Goal: Task Accomplishment & Management: Use online tool/utility

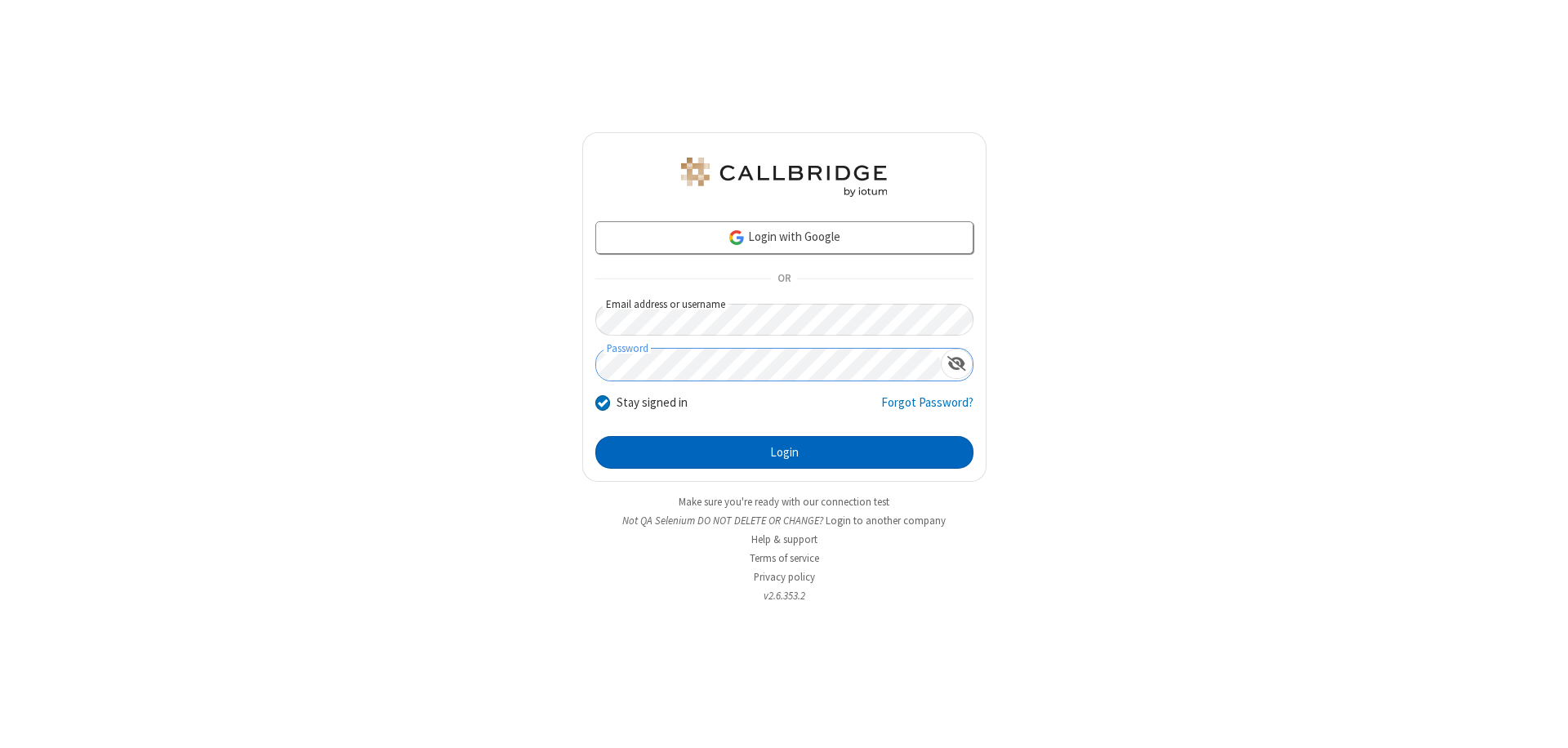
click at [784, 453] on button "Login" at bounding box center [784, 452] width 379 height 33
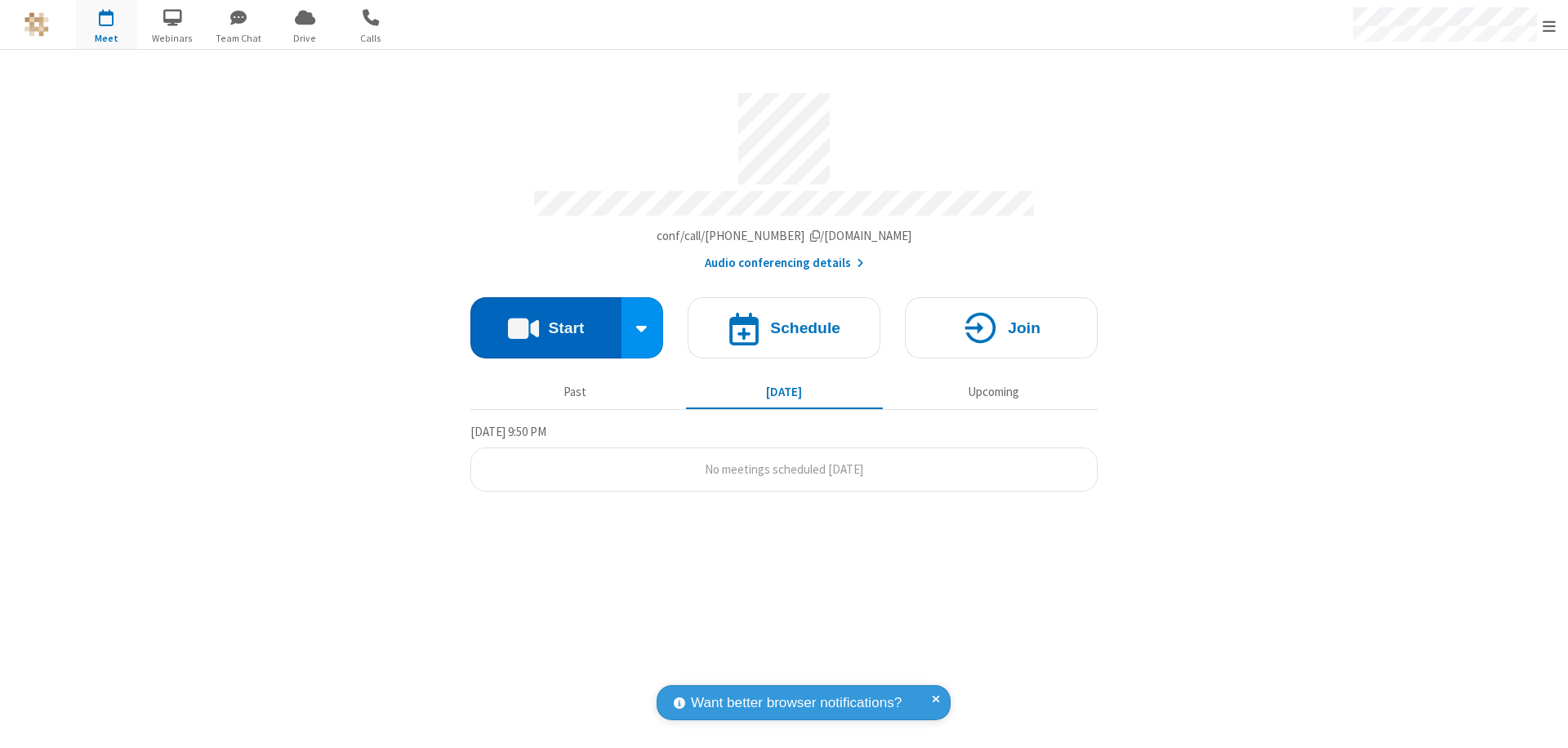
click at [546, 320] on button "Start" at bounding box center [546, 327] width 151 height 61
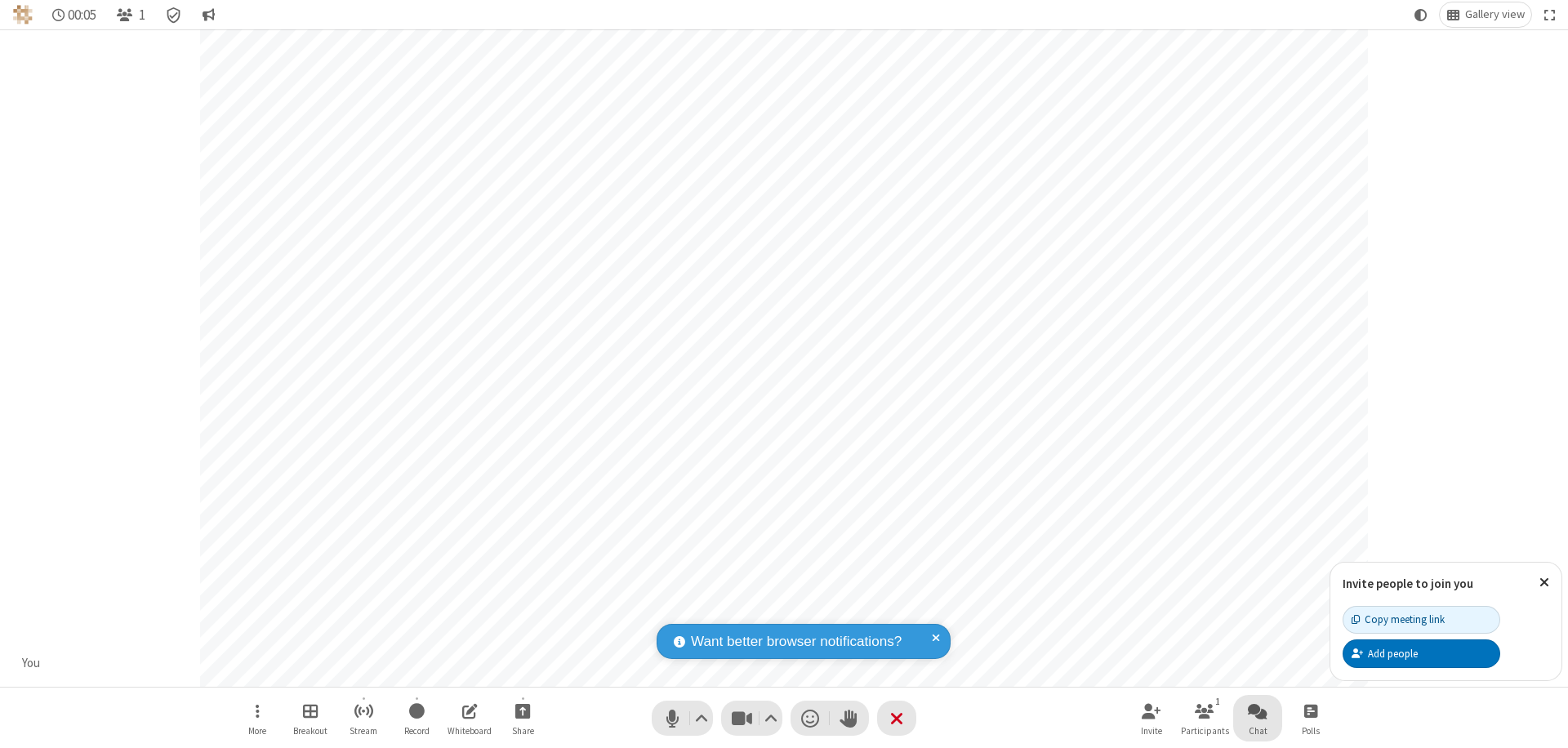
click at [1258, 710] on span "Open chat" at bounding box center [1258, 710] width 19 height 20
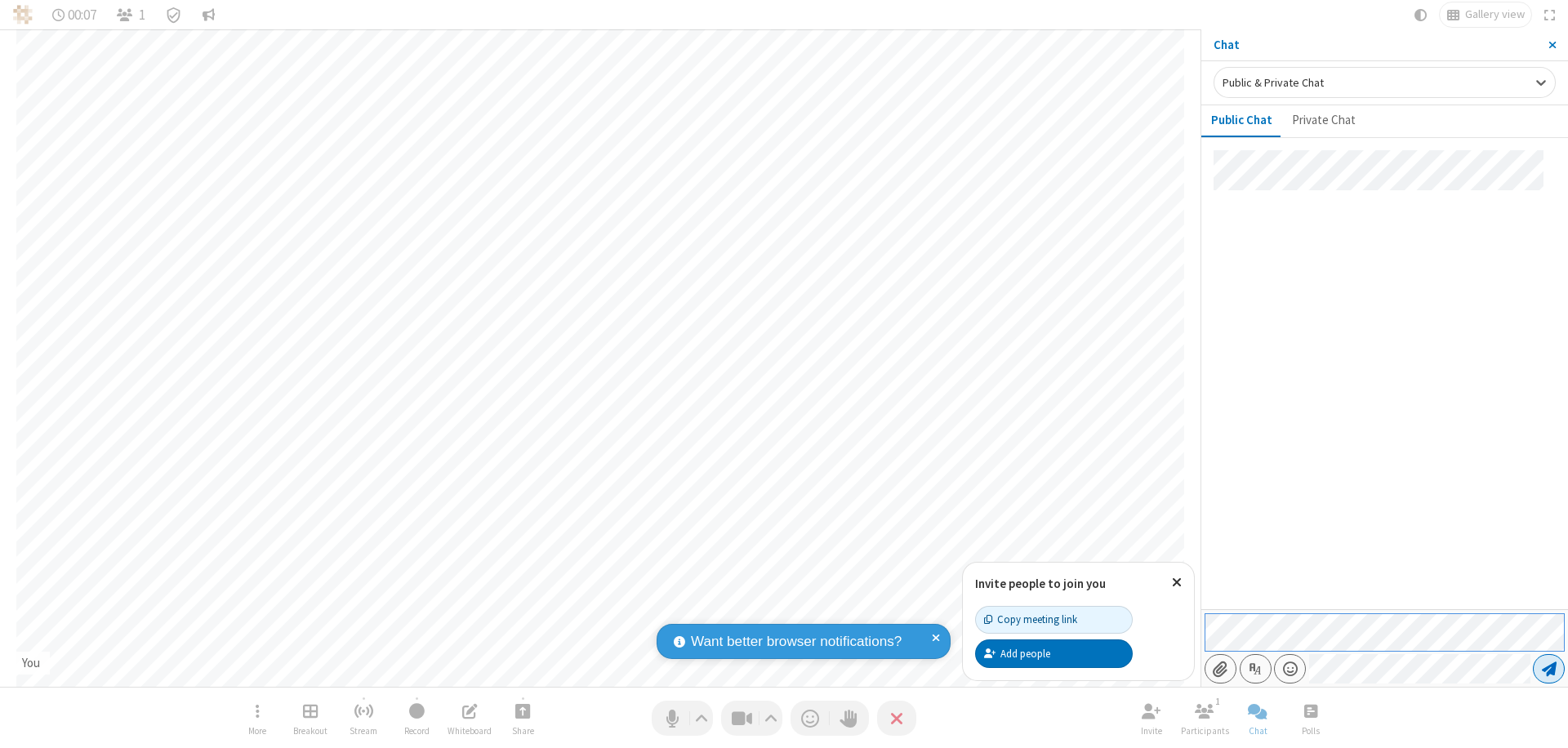
click at [1549, 668] on span "Send message" at bounding box center [1549, 668] width 15 height 16
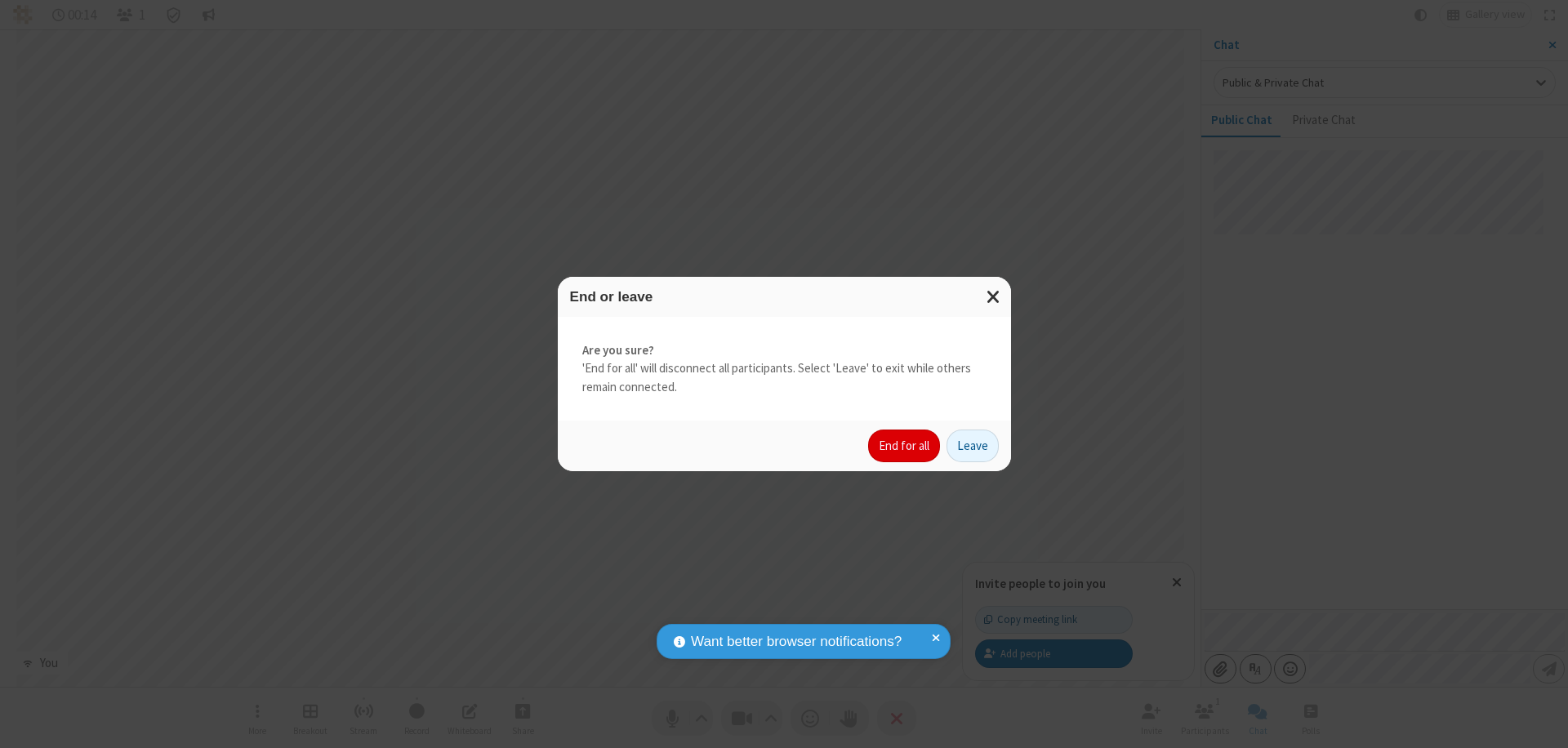
click at [905, 446] on button "End for all" at bounding box center [904, 446] width 72 height 33
